Goal: Task Accomplishment & Management: Use online tool/utility

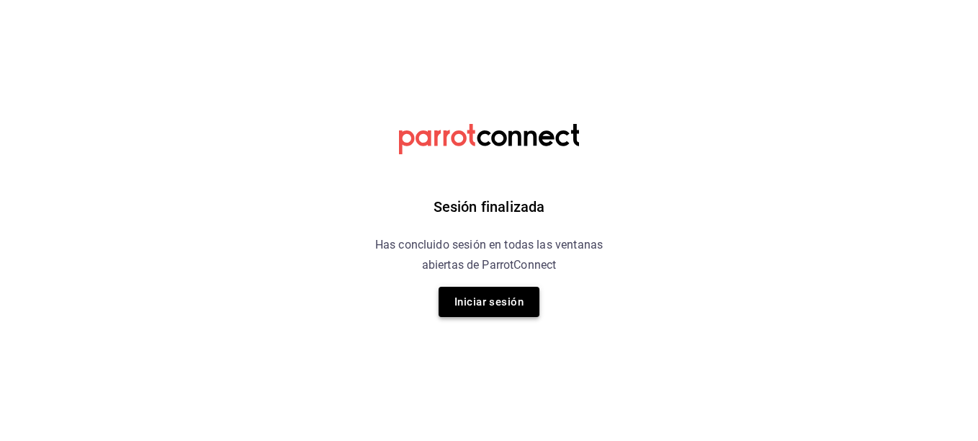
click at [504, 298] on button "Iniciar sesión" at bounding box center [489, 302] width 101 height 30
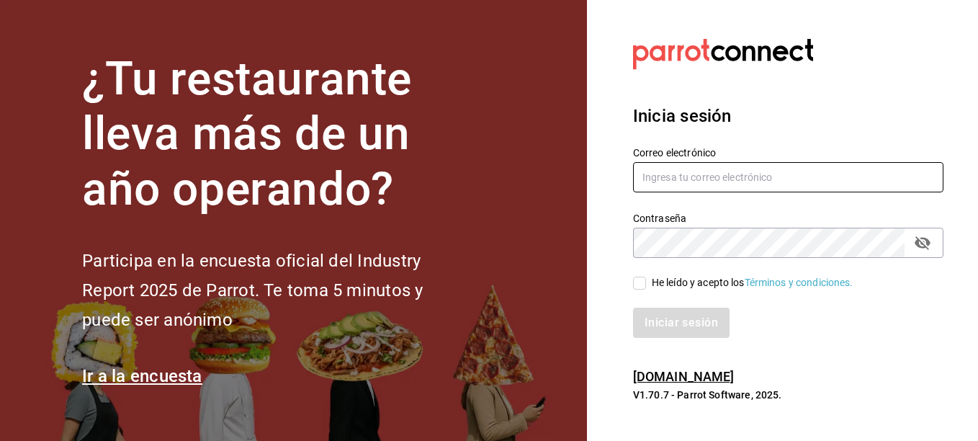
type input "[EMAIL_ADDRESS][DOMAIN_NAME]"
click at [635, 285] on input "He leído y acepto los Términos y condiciones." at bounding box center [639, 283] width 13 height 13
checkbox input "true"
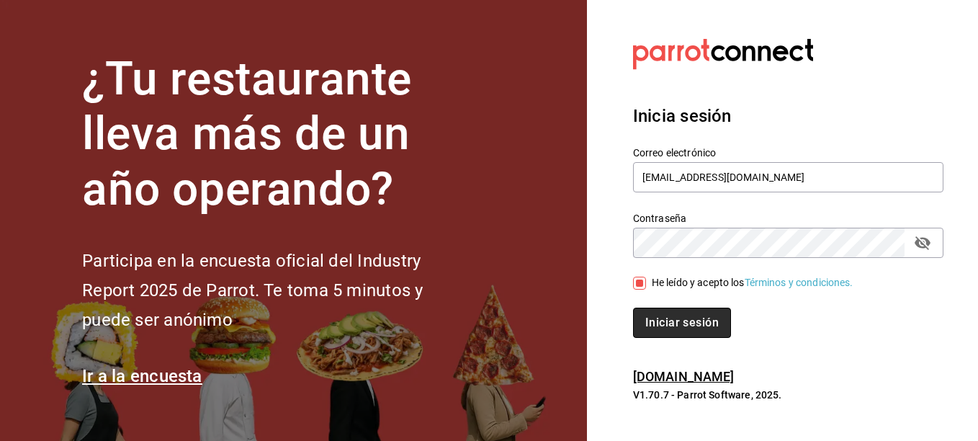
click at [684, 326] on button "Iniciar sesión" at bounding box center [682, 323] width 98 height 30
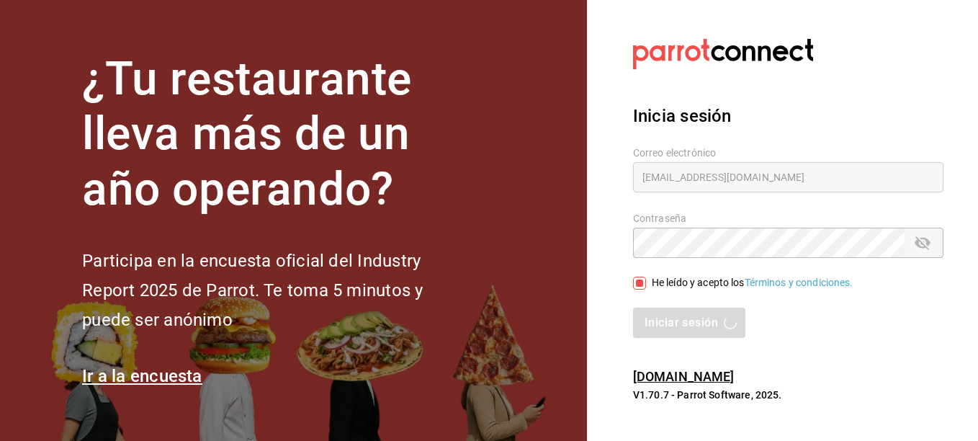
click at [620, 299] on div "Iniciar sesión" at bounding box center [780, 314] width 328 height 48
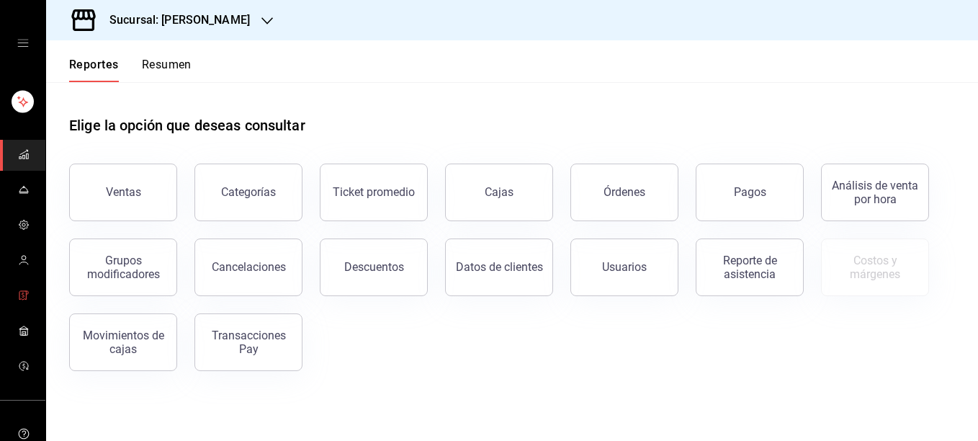
click at [18, 300] on icon "mailbox folders" at bounding box center [24, 296] width 12 height 12
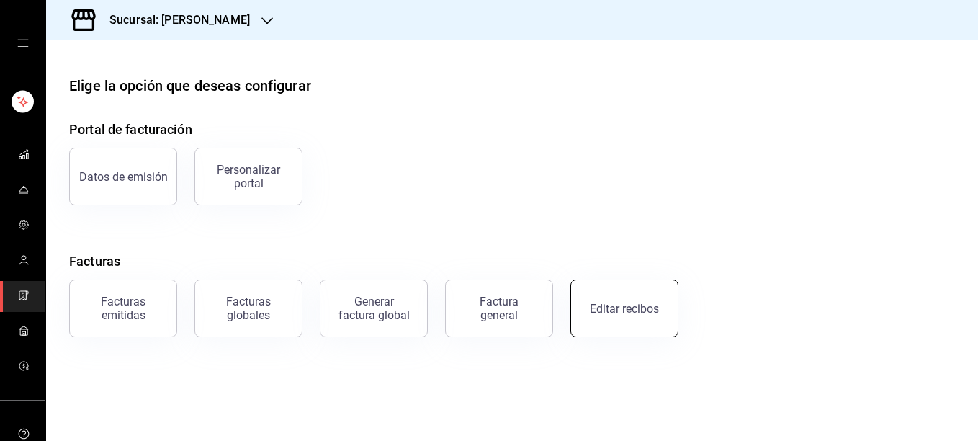
click at [624, 311] on div "Editar recibos" at bounding box center [624, 309] width 69 height 14
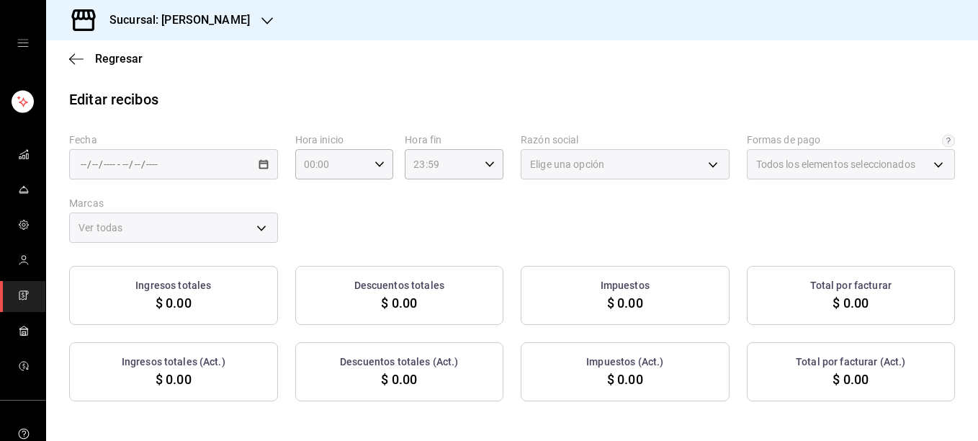
type input "5fd38a5b-7230-49e9-9c15-448a83f49355"
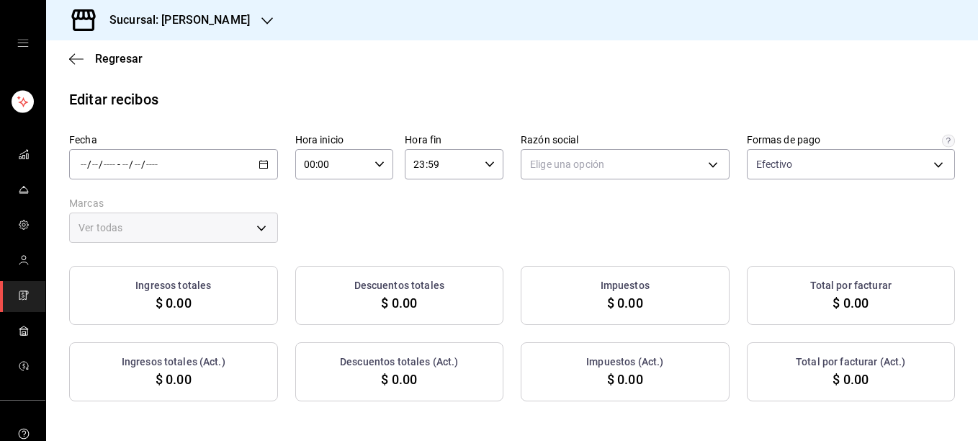
click at [267, 162] on div "/ / - / /" at bounding box center [173, 164] width 209 height 30
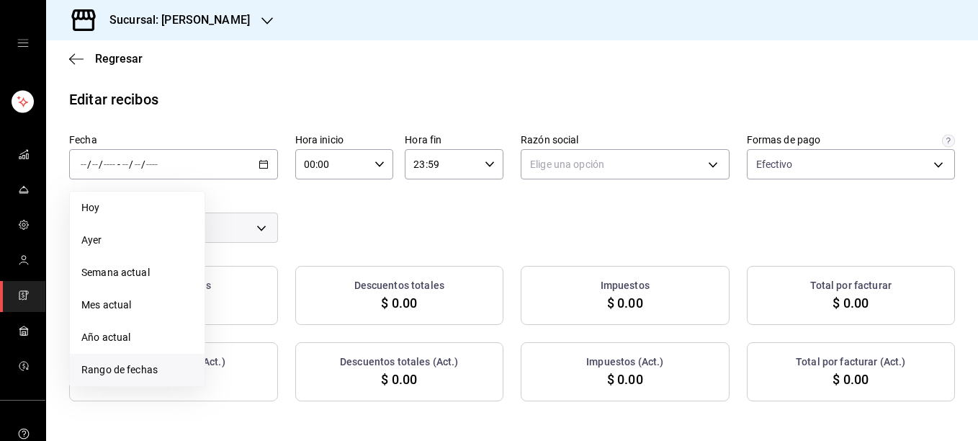
click at [130, 375] on span "Rango de fechas" at bounding box center [137, 369] width 112 height 15
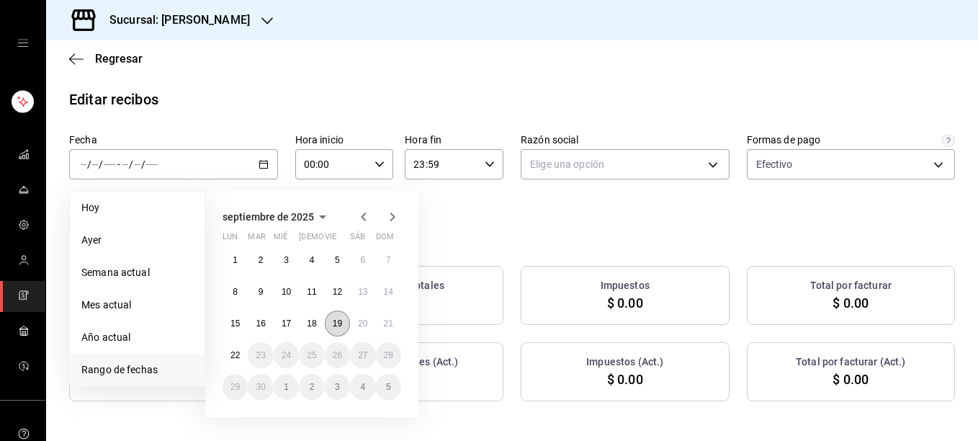
click at [348, 326] on button "19" at bounding box center [337, 324] width 25 height 26
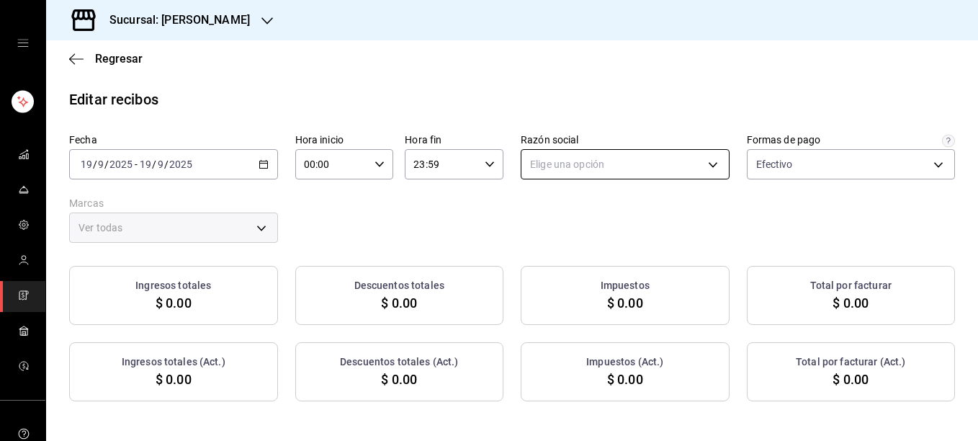
click at [670, 167] on body "Sucursal: Rosa Nautica Regresar Editar recibos Fecha 2025-09-19 19 / 9 / 2025 -…" at bounding box center [489, 220] width 978 height 441
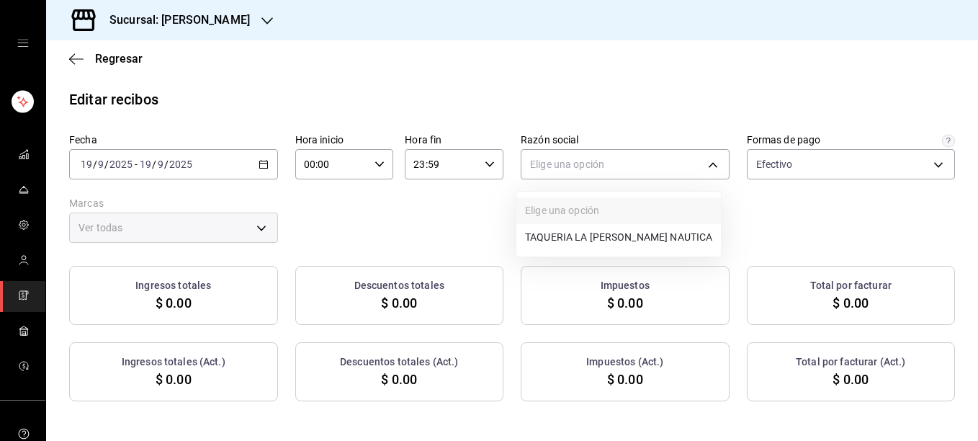
click at [554, 234] on li "TAQUERIA LA ROSA NAUTICA" at bounding box center [619, 237] width 205 height 27
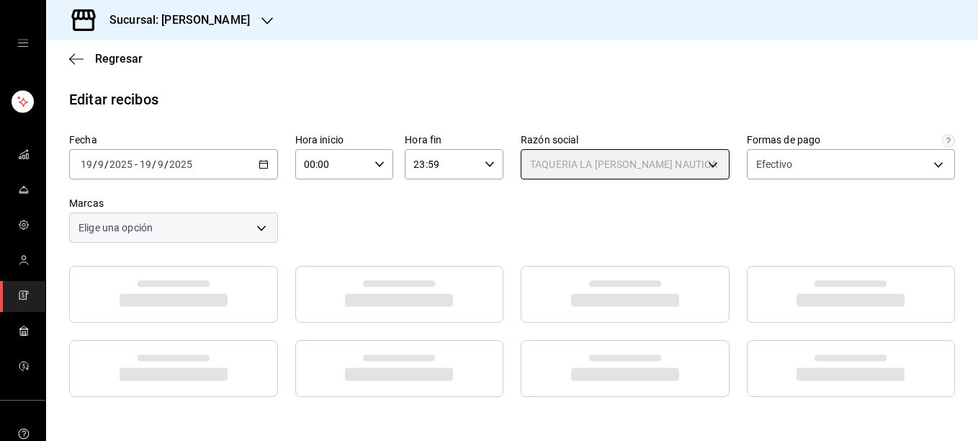
type input "8ae5469c-b252-42ce-8a14-eb66129f127f"
type input "e6600c40-0213-48d4-9f06-7294223b882d"
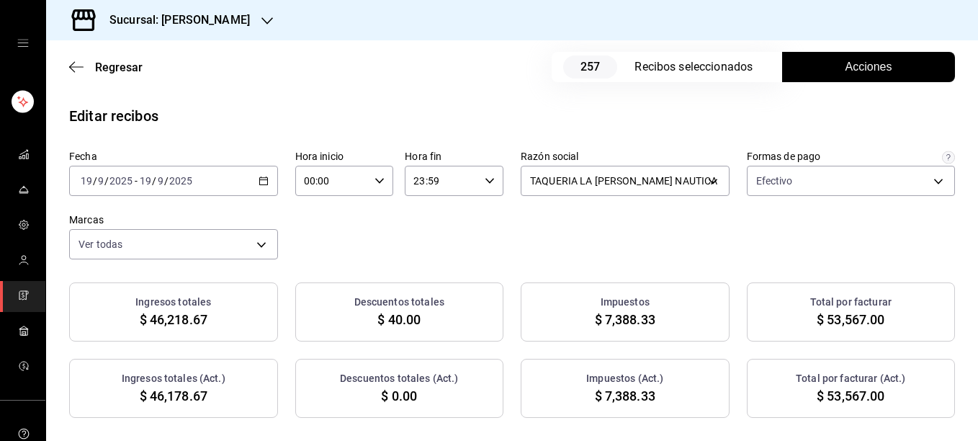
click at [846, 71] on span "Acciones" at bounding box center [869, 66] width 47 height 17
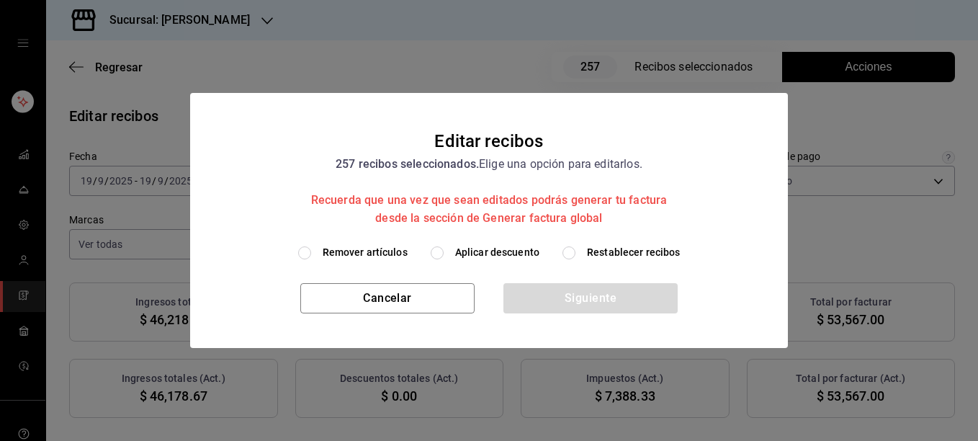
click at [353, 259] on span "Remover artículos" at bounding box center [365, 252] width 85 height 15
click at [311, 259] on input "Remover artículos" at bounding box center [304, 252] width 13 height 13
radio input "true"
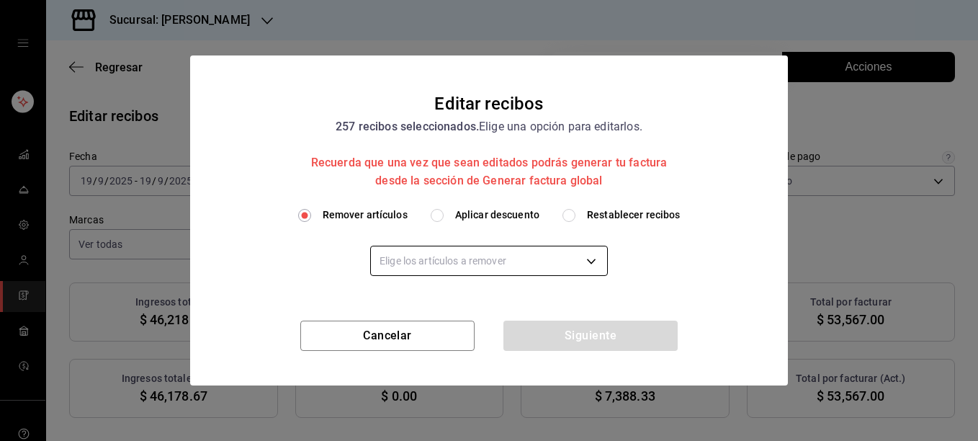
click at [398, 259] on body "Sucursal: Rosa Nautica Regresar 257 Recibos seleccionados Acciones Editar recib…" at bounding box center [489, 220] width 978 height 441
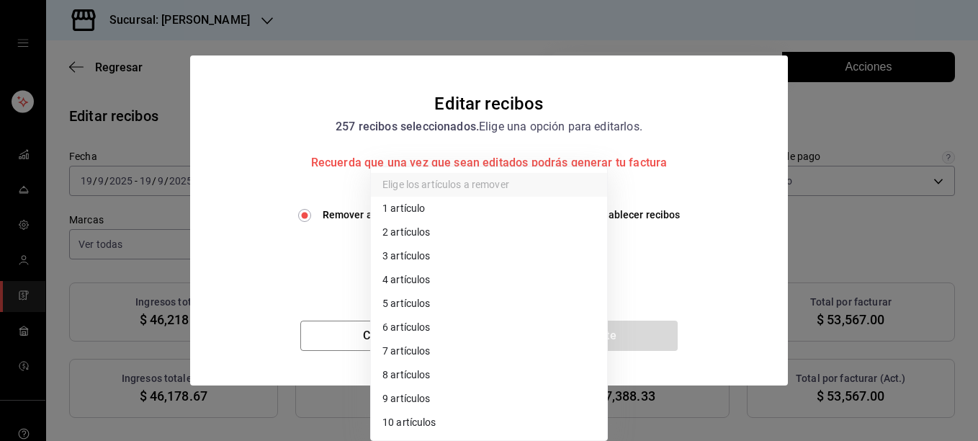
click at [403, 228] on li "2 artículos" at bounding box center [489, 232] width 236 height 24
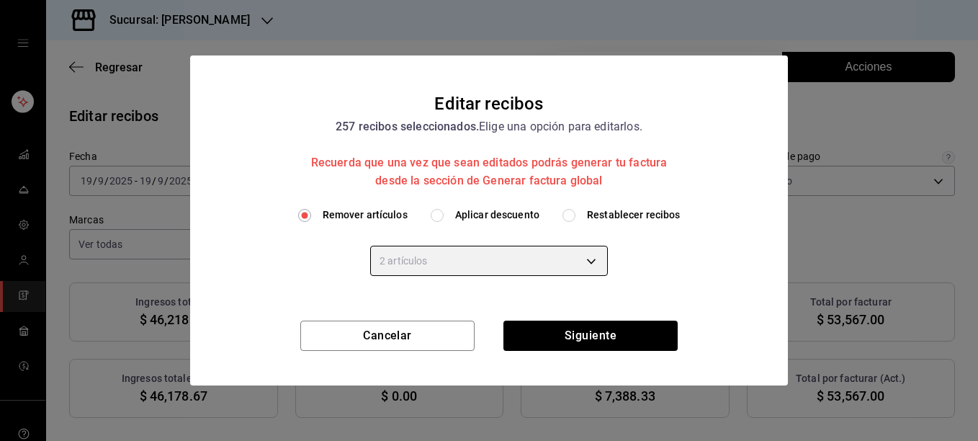
type input "2"
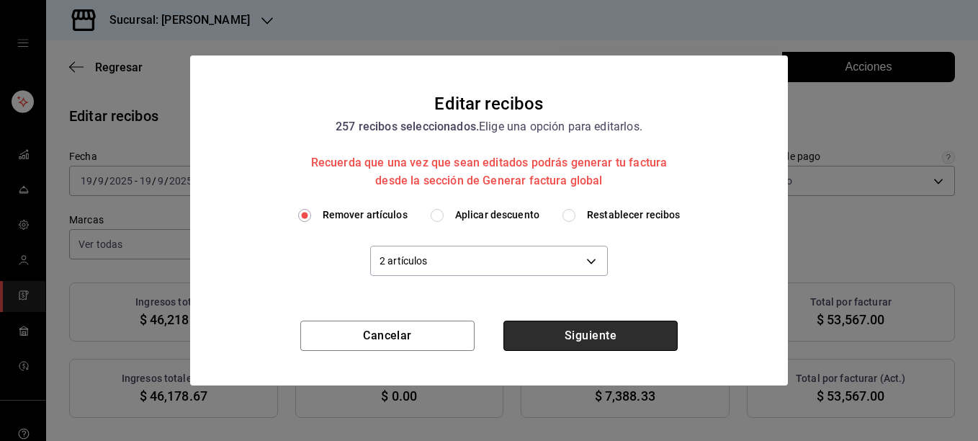
click at [602, 347] on button "Siguiente" at bounding box center [591, 336] width 174 height 30
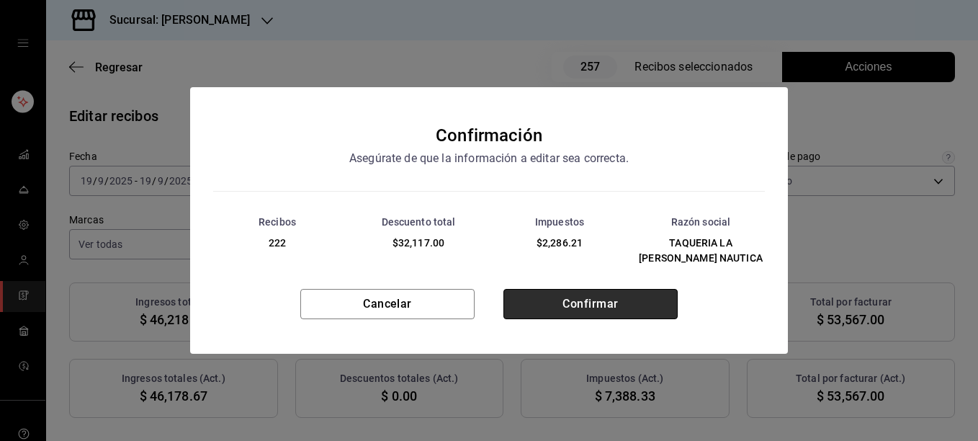
click at [592, 299] on button "Confirmar" at bounding box center [591, 304] width 174 height 30
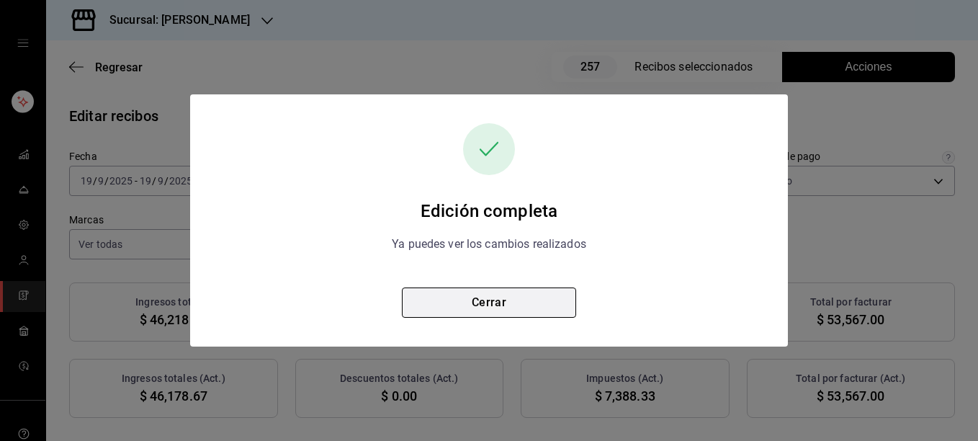
click at [503, 303] on button "Cerrar" at bounding box center [489, 302] width 174 height 30
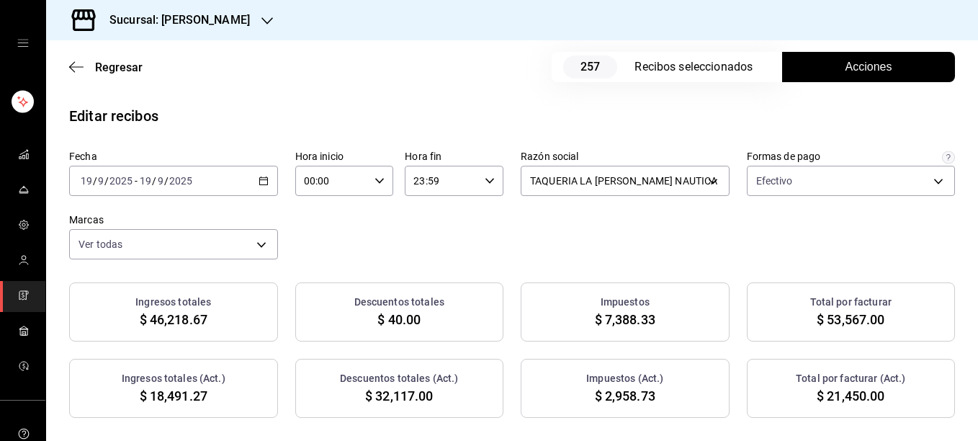
click at [858, 65] on span "Acciones" at bounding box center [869, 66] width 47 height 17
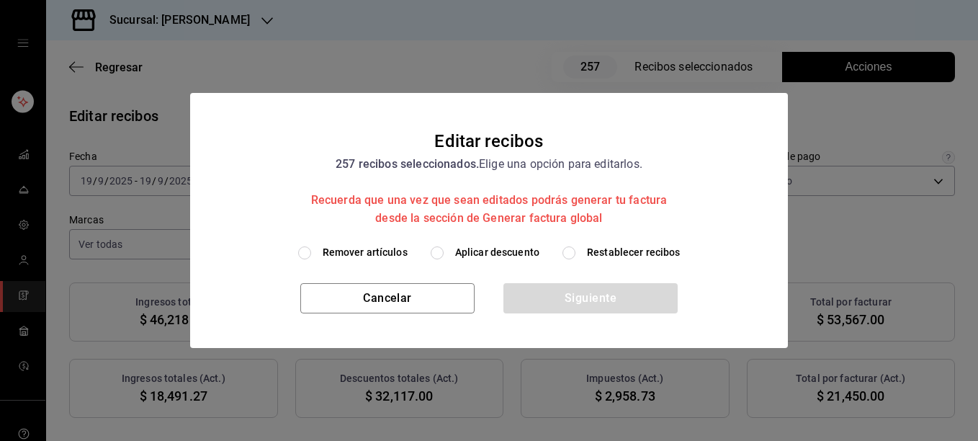
click at [592, 245] on span "Restablecer recibos" at bounding box center [634, 252] width 94 height 15
click at [576, 246] on input "Restablecer recibos" at bounding box center [569, 252] width 13 height 13
radio input "true"
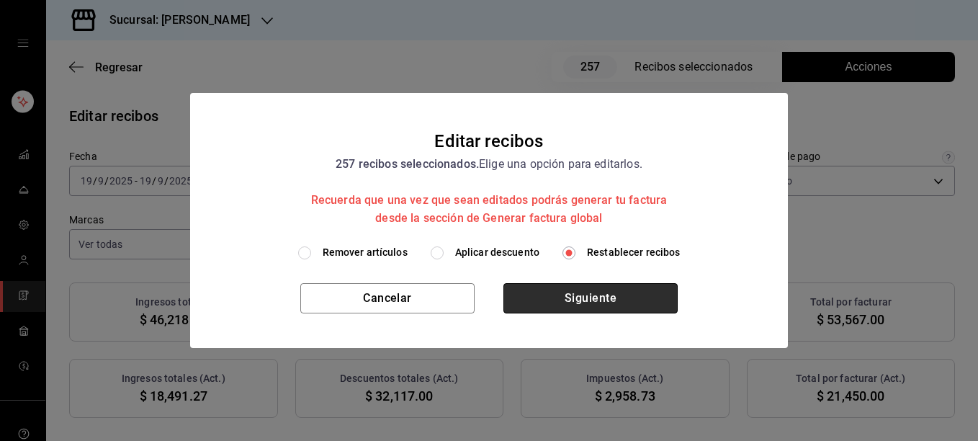
click at [584, 299] on button "Siguiente" at bounding box center [591, 298] width 174 height 30
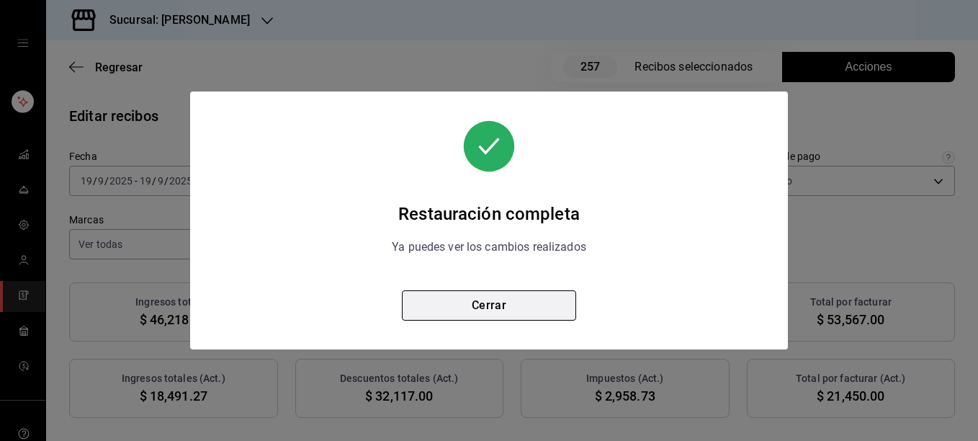
click at [483, 310] on button "Cerrar" at bounding box center [489, 305] width 174 height 30
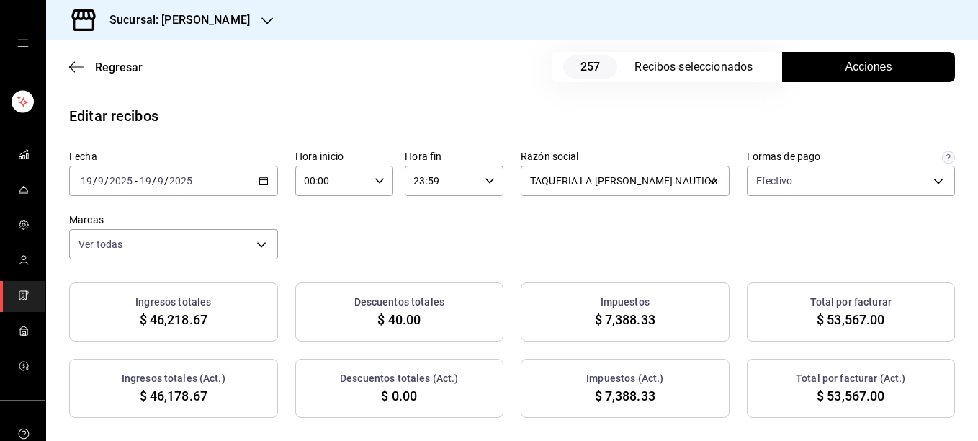
click at [868, 73] on span "Acciones" at bounding box center [869, 66] width 47 height 17
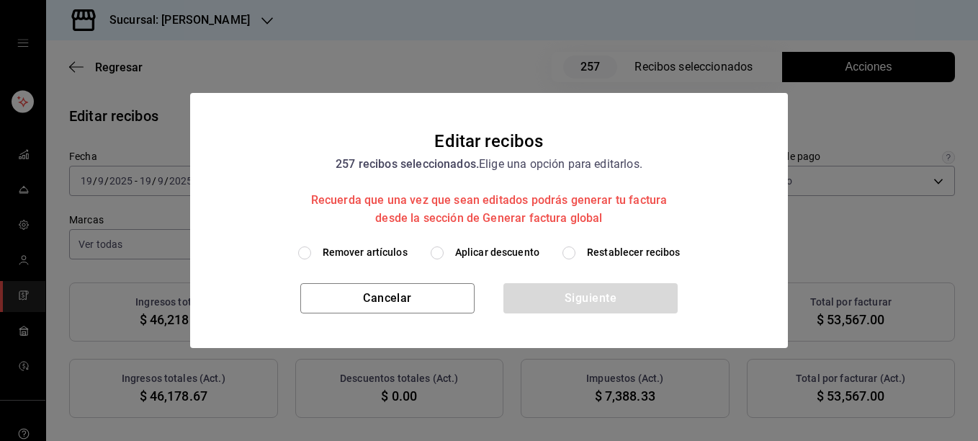
click at [369, 255] on span "Remover artículos" at bounding box center [365, 252] width 85 height 15
click at [311, 255] on input "Remover artículos" at bounding box center [304, 252] width 13 height 13
radio input "true"
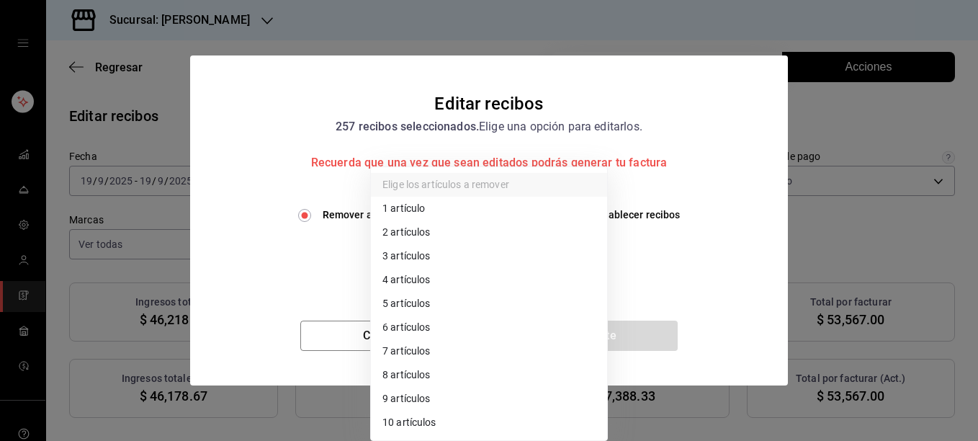
click at [419, 264] on body "Sucursal: Rosa Nautica Regresar 257 Recibos seleccionados Acciones Editar recib…" at bounding box center [489, 220] width 978 height 441
click at [438, 255] on li "3 artículos" at bounding box center [489, 256] width 236 height 24
type input "3"
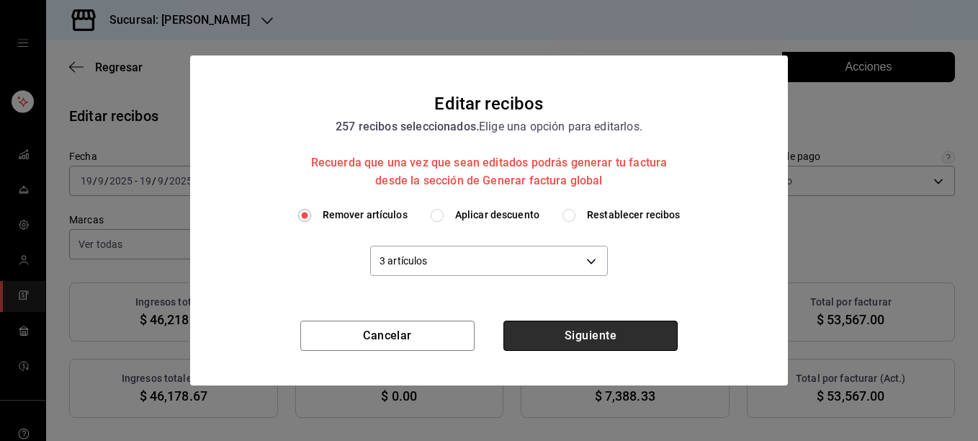
click at [592, 333] on button "Siguiente" at bounding box center [591, 336] width 174 height 30
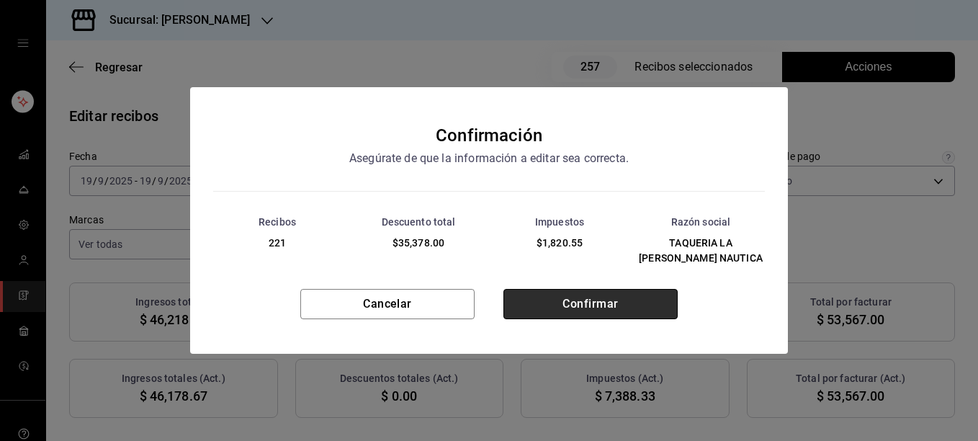
click at [587, 301] on button "Confirmar" at bounding box center [591, 304] width 174 height 30
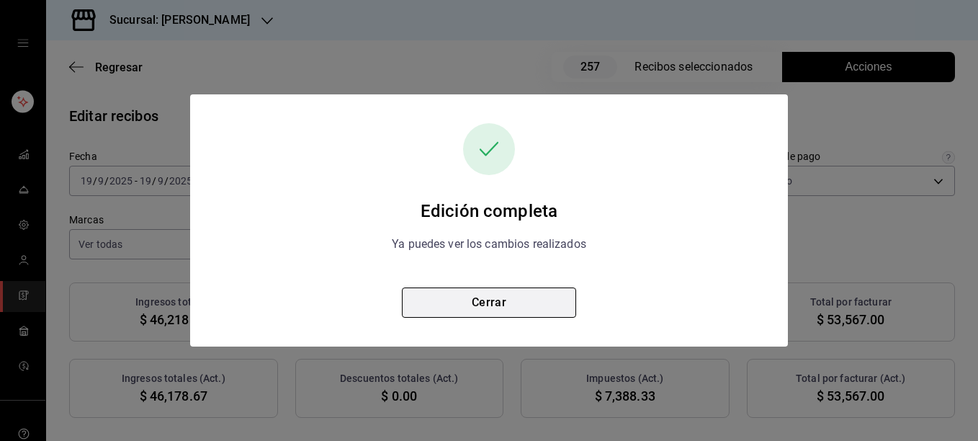
click at [500, 303] on button "Cerrar" at bounding box center [489, 302] width 174 height 30
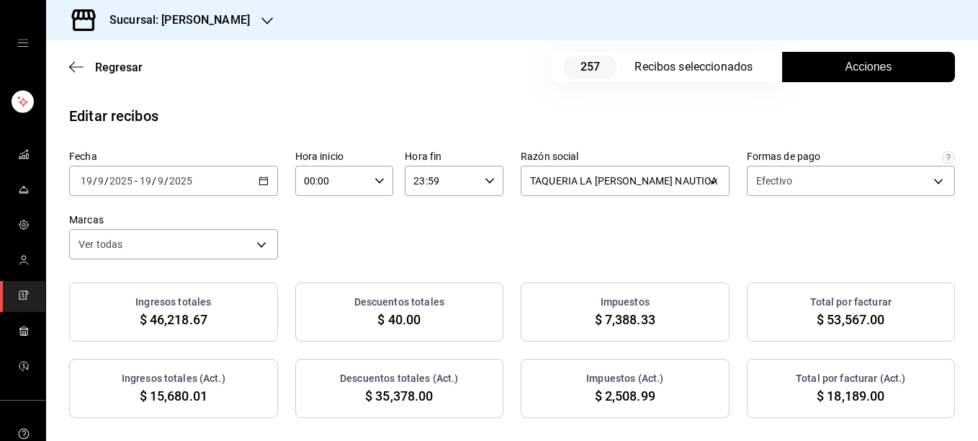
click at [640, 222] on div "Fecha 2025-09-19 19 / 9 / 2025 - 2025-09-19 19 / 9 / 2025 Hora inicio 00:00 Hor…" at bounding box center [512, 205] width 886 height 110
